Goal: Information Seeking & Learning: Learn about a topic

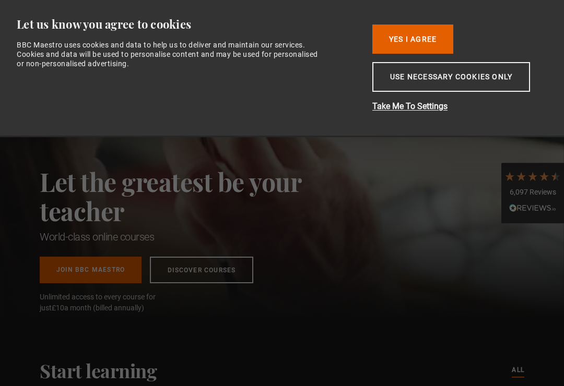
click at [458, 86] on button "Use necessary cookies only" at bounding box center [451, 77] width 158 height 30
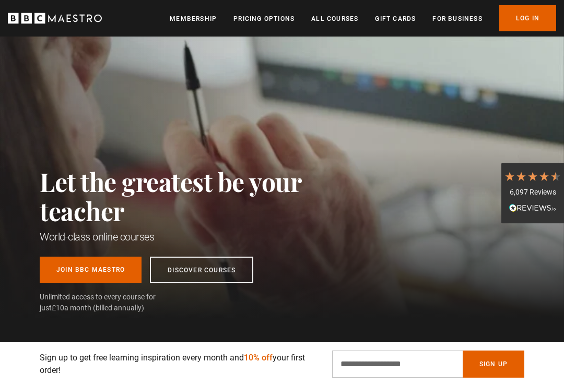
scroll to position [6, 0]
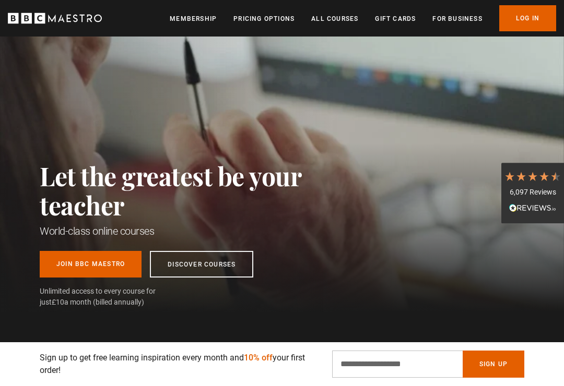
click at [527, 21] on link "Log In" at bounding box center [527, 18] width 57 height 26
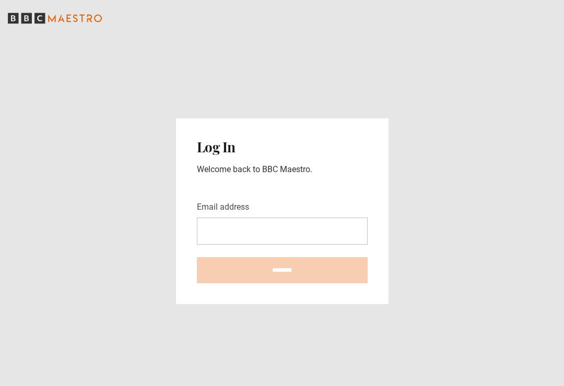
click at [217, 240] on input "Email address" at bounding box center [282, 231] width 171 height 27
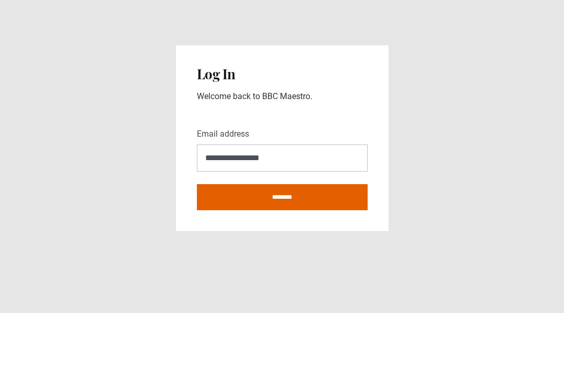
scroll to position [16, 0]
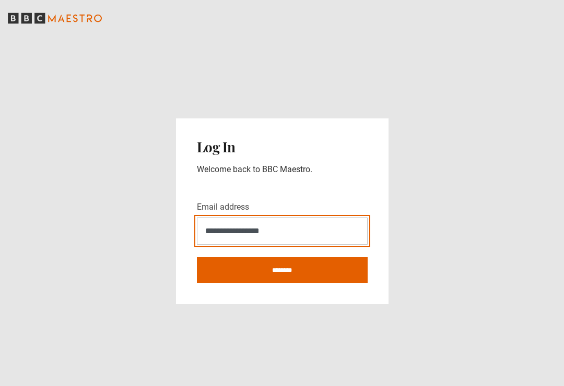
type input "**********"
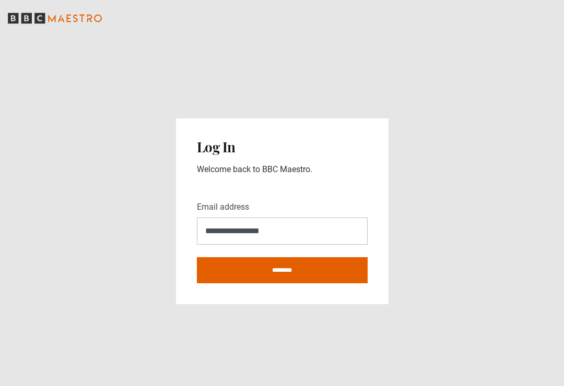
click at [294, 260] on input "********" at bounding box center [282, 270] width 171 height 26
type input "**********"
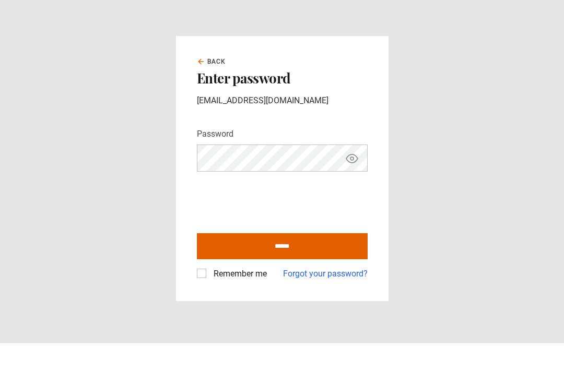
scroll to position [16, 0]
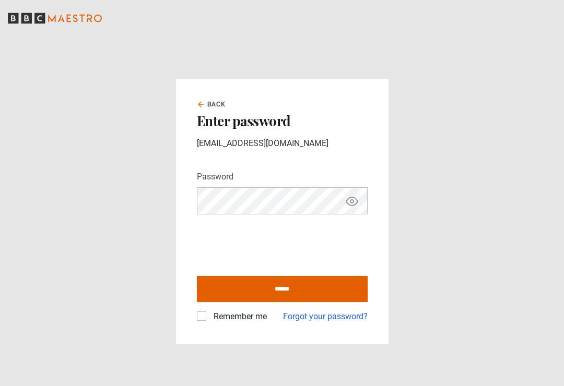
click at [288, 280] on input "******" at bounding box center [282, 289] width 171 height 26
type input "**********"
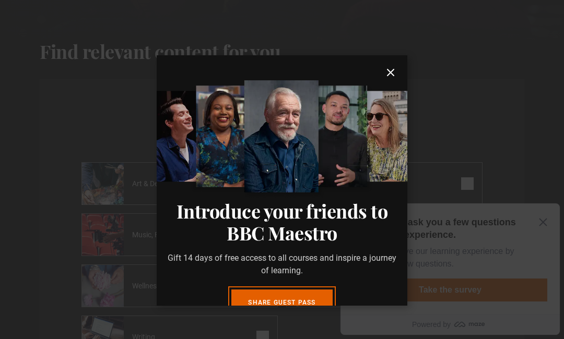
click at [391, 76] on icon "submit" at bounding box center [390, 72] width 6 height 6
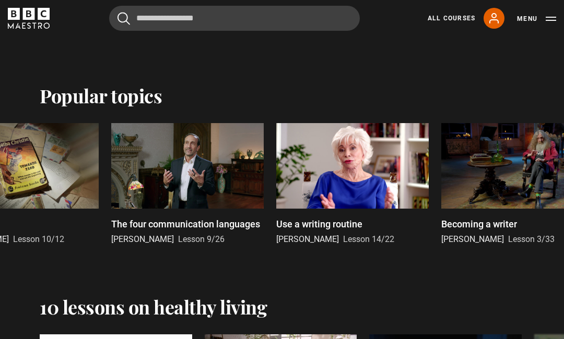
scroll to position [1108, 0]
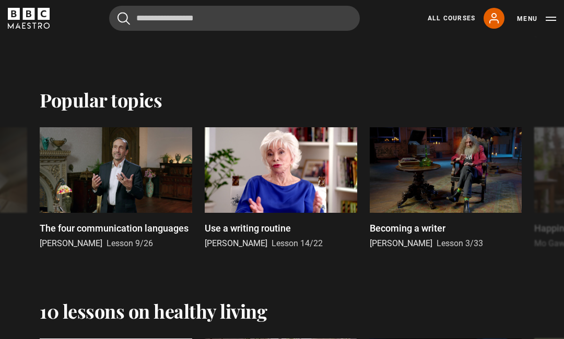
click at [287, 183] on div at bounding box center [281, 170] width 152 height 86
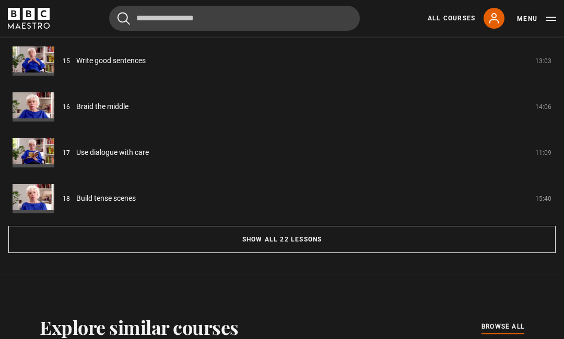
scroll to position [981, 0]
click at [295, 238] on button "Show all 22 lessons" at bounding box center [281, 238] width 547 height 27
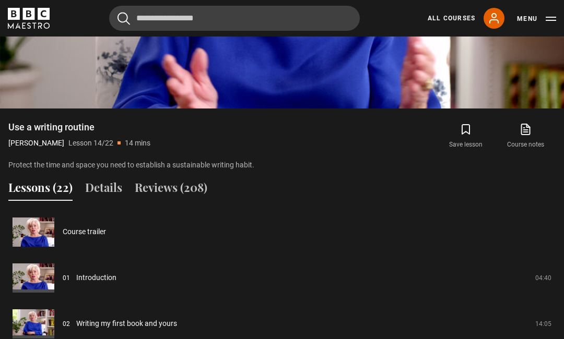
scroll to position [758, 0]
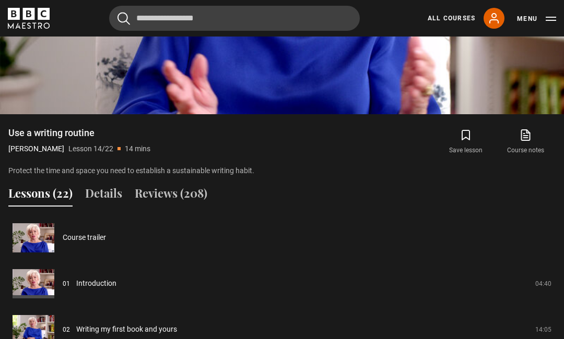
click at [89, 239] on link "Course trailer" at bounding box center [84, 237] width 43 height 11
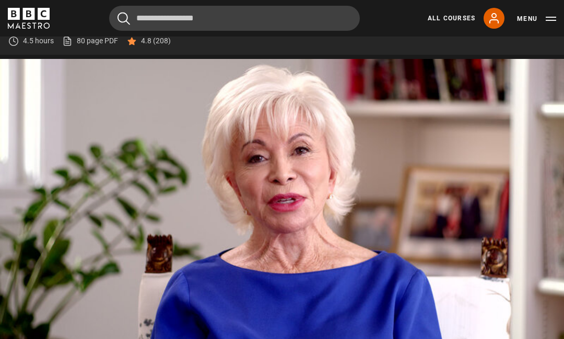
scroll to position [498, 0]
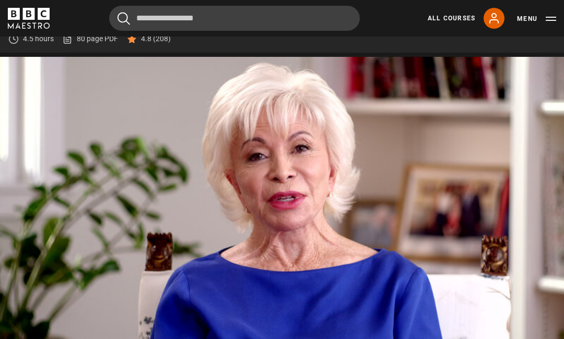
click at [341, 274] on video-js "Video Player is loading. Play Video 10s Skip Back 10 seconds Pause 10s Skip For…" at bounding box center [282, 215] width 564 height 317
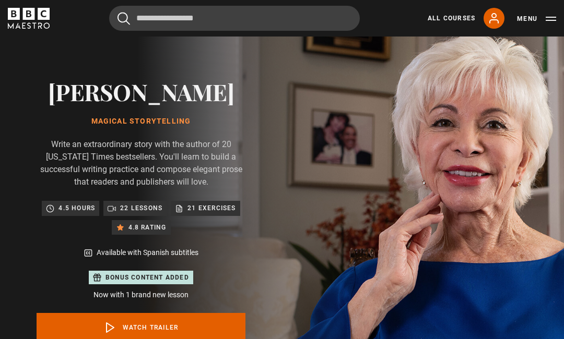
scroll to position [0, 0]
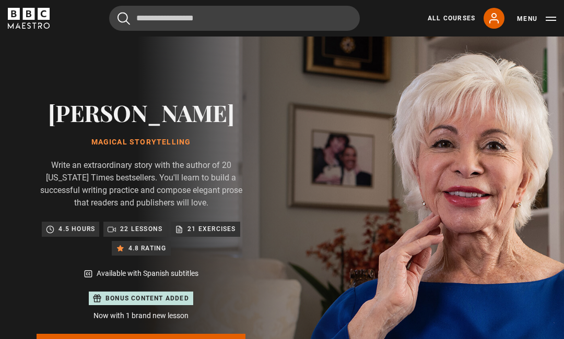
click at [454, 16] on link "All Courses" at bounding box center [450, 18] width 47 height 9
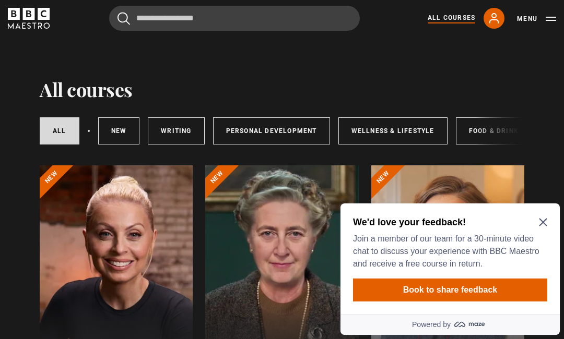
click at [545, 220] on icon "Close Maze Prompt" at bounding box center [543, 223] width 8 height 8
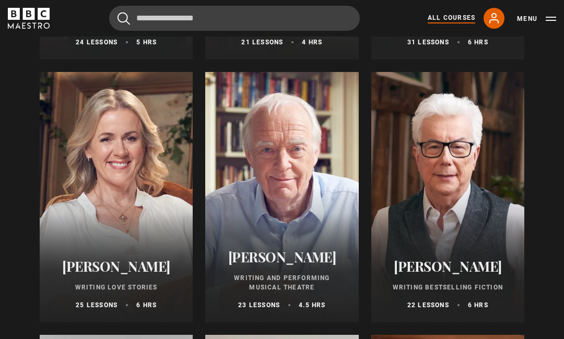
scroll to position [1935, 0]
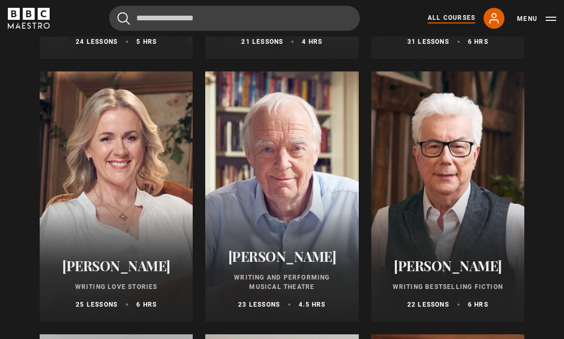
click at [556, 366] on div "All courses All courses New courses Writing Personal Development Wellness & Lif…" at bounding box center [282, 307] width 564 height 4410
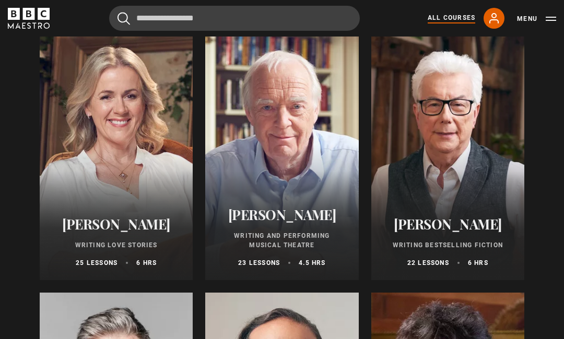
scroll to position [1977, 0]
click at [497, 17] on icon at bounding box center [493, 18] width 13 height 13
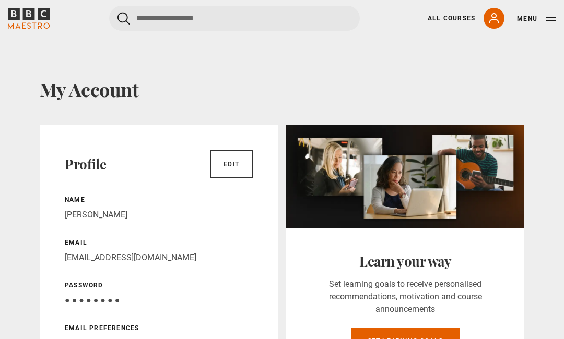
click at [455, 18] on link "All Courses" at bounding box center [450, 18] width 47 height 9
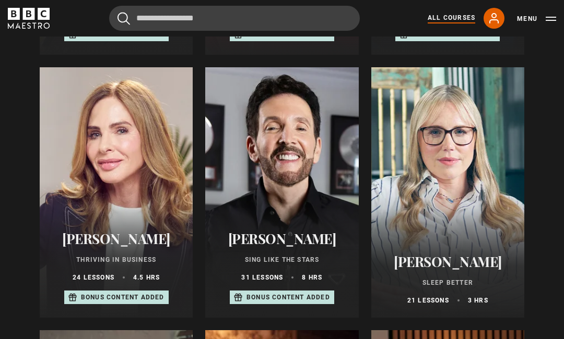
scroll to position [622, 0]
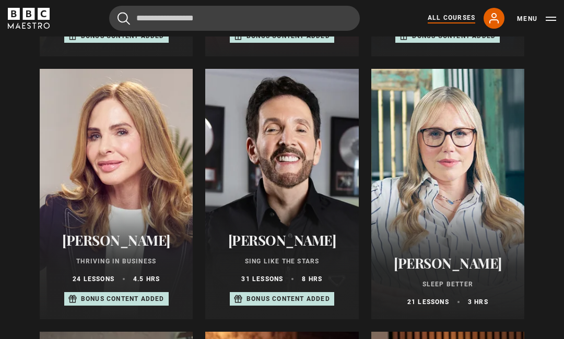
click at [453, 214] on div at bounding box center [447, 194] width 153 height 250
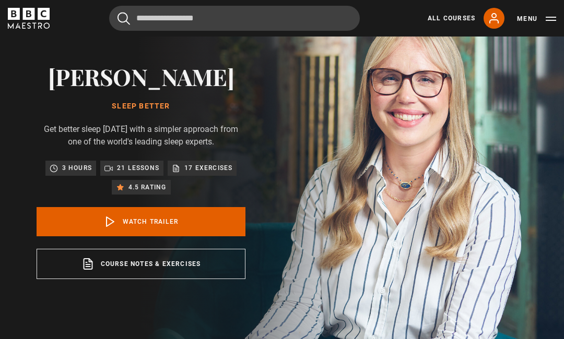
scroll to position [35, 0]
click at [116, 229] on icon at bounding box center [110, 222] width 13 height 13
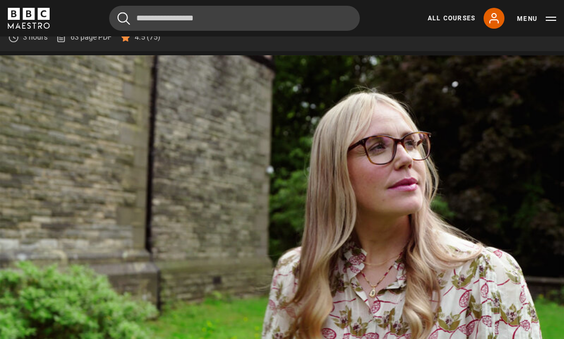
click at [87, 43] on link "63 page PDF (opens in new tab)" at bounding box center [84, 37] width 56 height 11
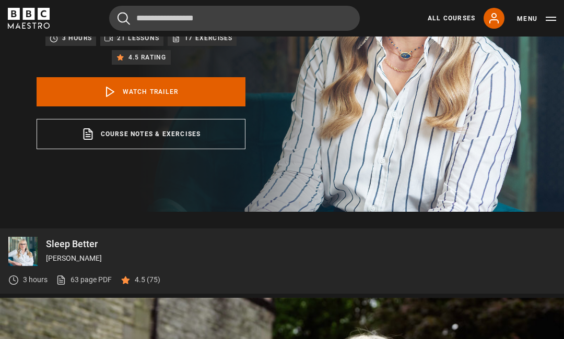
scroll to position [166, 0]
click at [448, 17] on link "All Courses" at bounding box center [450, 18] width 47 height 9
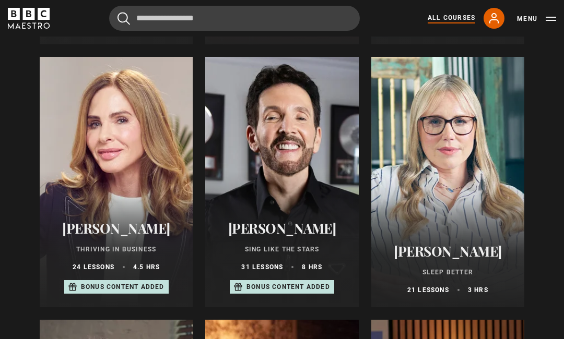
scroll to position [633, 0]
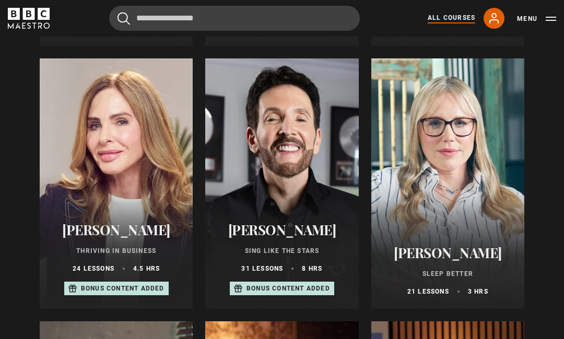
click at [455, 245] on h2 "[PERSON_NAME]" at bounding box center [448, 253] width 128 height 16
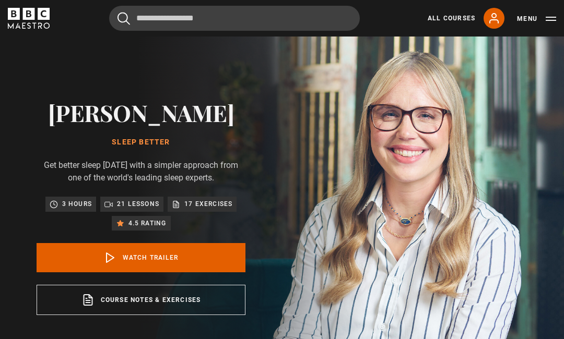
click at [545, 19] on button "Menu" at bounding box center [536, 19] width 39 height 10
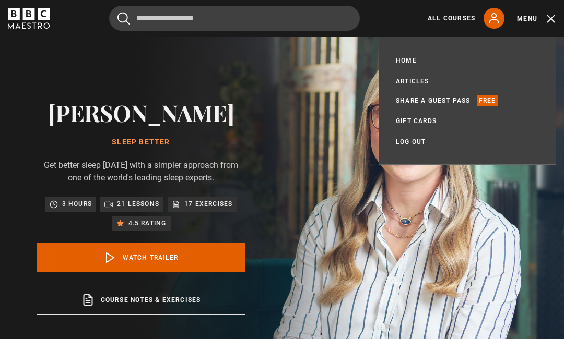
click at [553, 17] on button "Menu" at bounding box center [536, 19] width 39 height 10
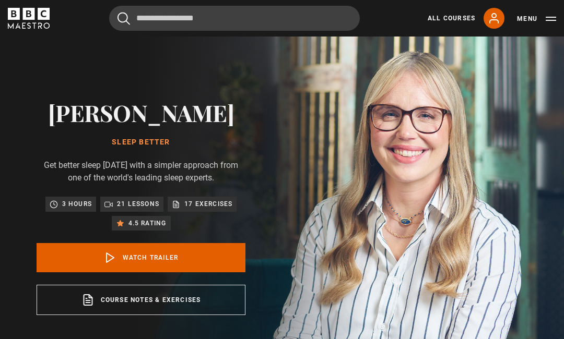
click at [450, 16] on link "All Courses" at bounding box center [450, 18] width 47 height 9
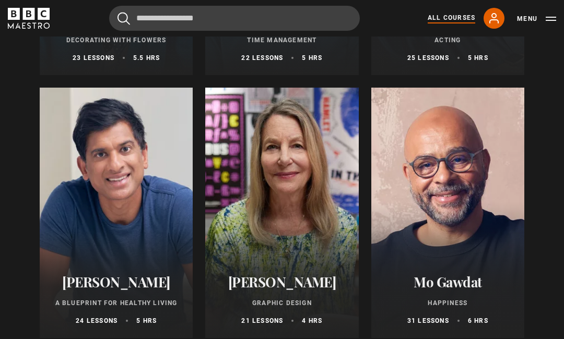
scroll to position [1659, 0]
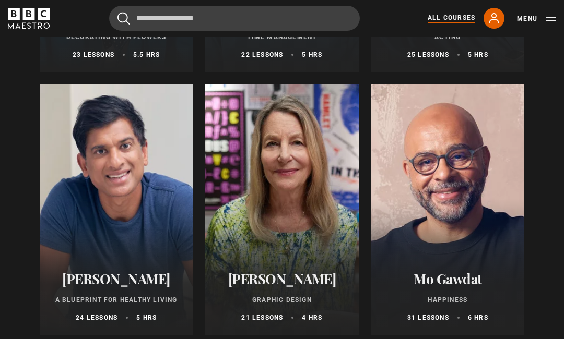
click at [97, 281] on h2 "[PERSON_NAME]" at bounding box center [116, 279] width 128 height 16
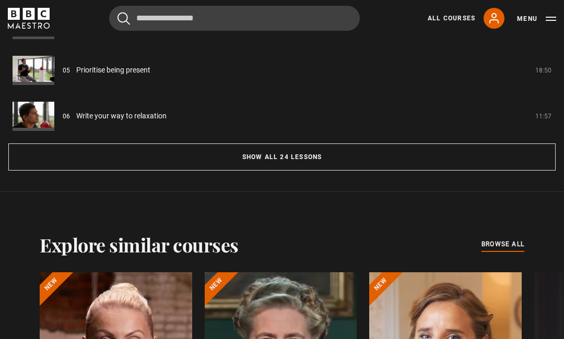
scroll to position [972, 0]
click at [309, 171] on button "Show all 24 lessons" at bounding box center [281, 157] width 547 height 27
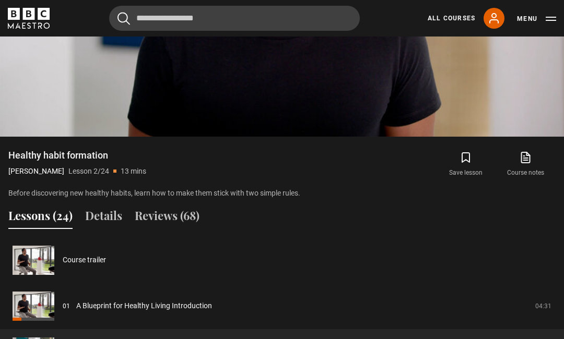
scroll to position [646, 0]
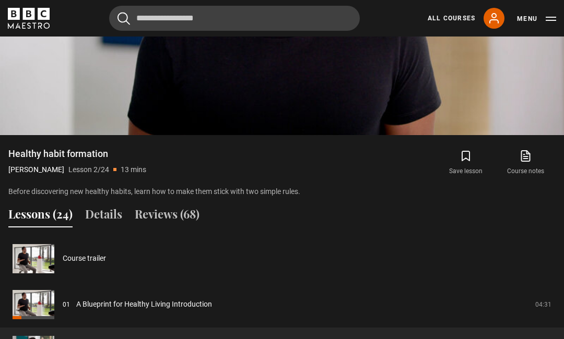
click at [106, 264] on link "Course trailer" at bounding box center [84, 258] width 43 height 11
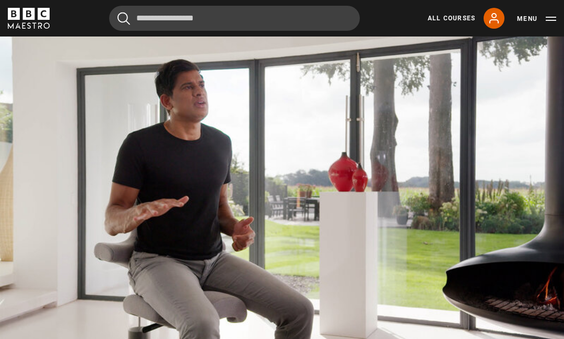
scroll to position [430, 0]
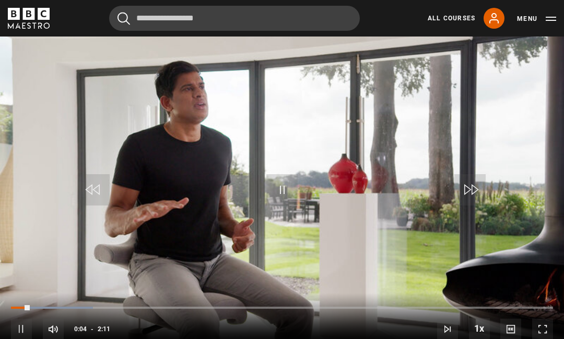
click at [510, 261] on video-js "Video Player is loading. Play Video 10s Skip Back 10 seconds Pause 10s Skip For…" at bounding box center [282, 192] width 564 height 317
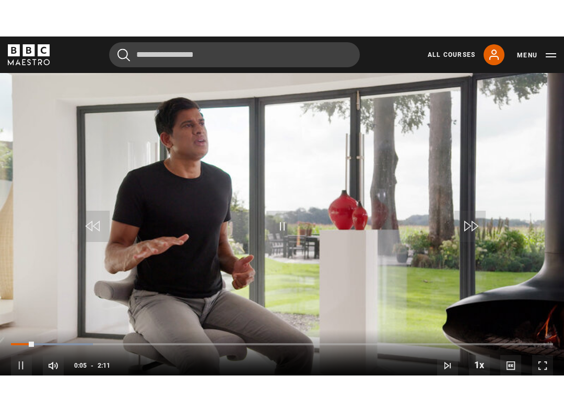
scroll to position [10, 0]
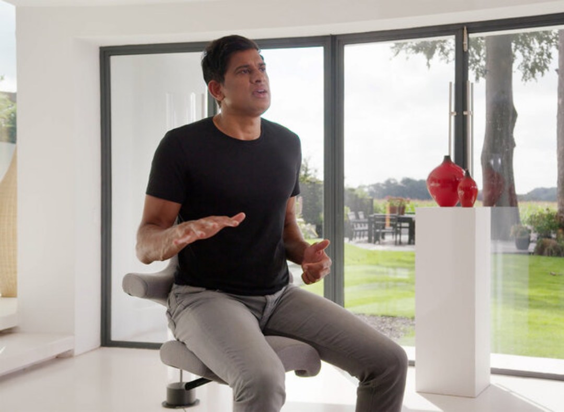
click at [326, 257] on video-js "Video Player is loading. Play Video 10s Skip Back 10 seconds Pause 10s Skip For…" at bounding box center [282, 206] width 564 height 412
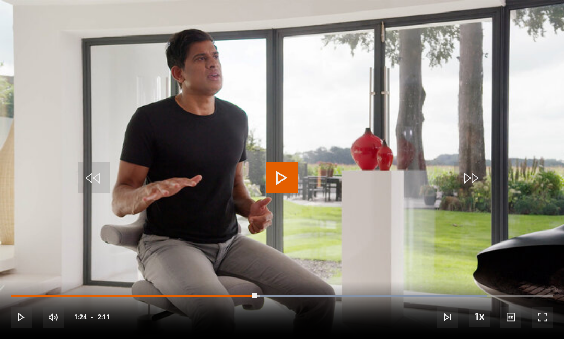
scroll to position [42, 0]
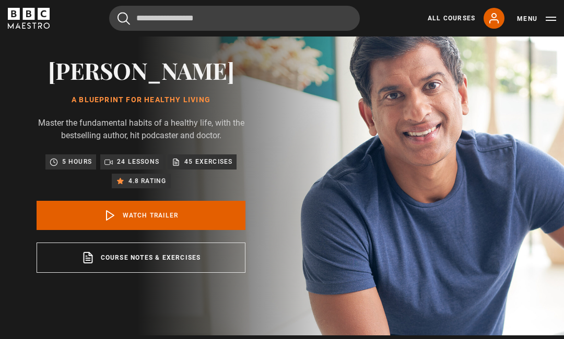
click at [492, 25] on link "My Account" at bounding box center [493, 18] width 21 height 21
click at [496, 16] on icon at bounding box center [493, 18] width 8 height 9
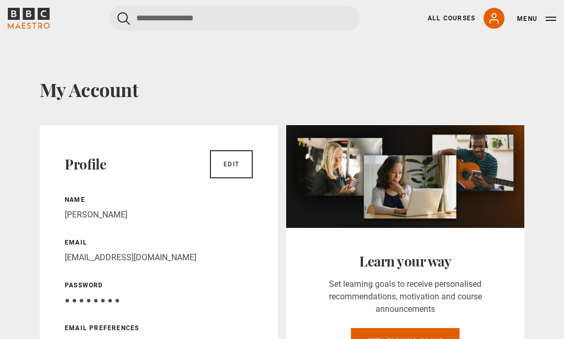
click at [549, 19] on button "Menu" at bounding box center [536, 19] width 39 height 10
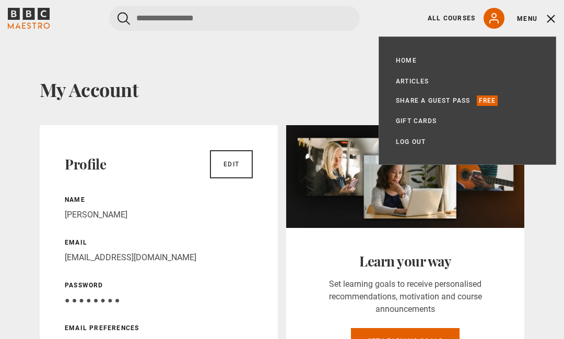
click at [414, 143] on link "Log out" at bounding box center [411, 142] width 30 height 10
